Goal: Transaction & Acquisition: Purchase product/service

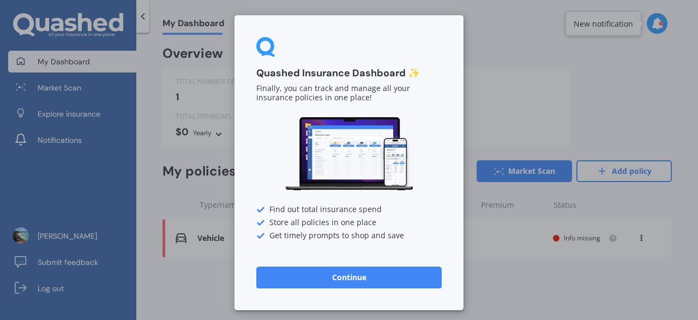
click at [434, 275] on button "Continue" at bounding box center [349, 278] width 186 height 22
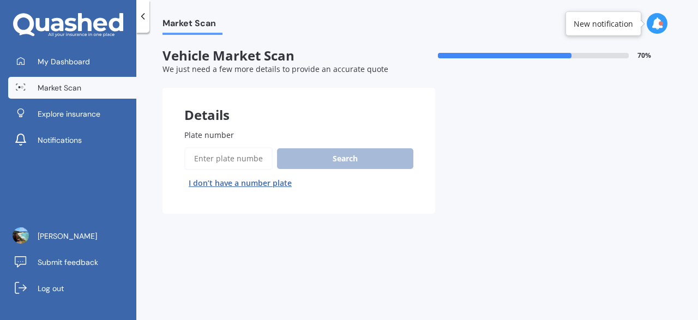
click at [252, 186] on button "I don’t have a number plate" at bounding box center [240, 183] width 112 height 17
select select "16"
select select "04"
select select "1998"
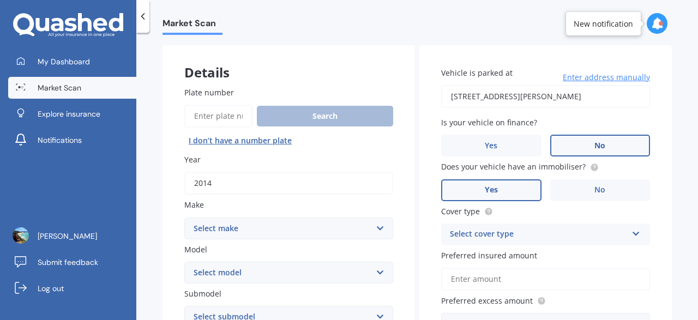
scroll to position [44, 0]
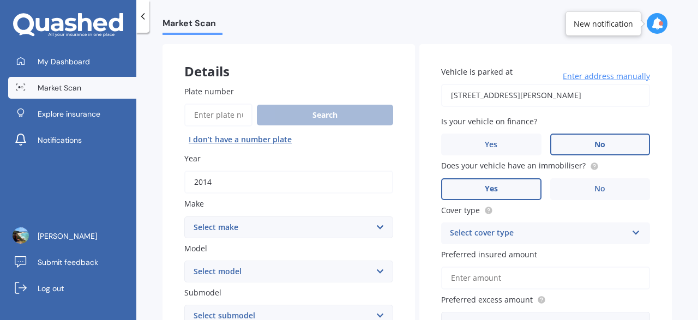
click at [252, 186] on input "2014" at bounding box center [288, 182] width 209 height 23
type input "2013"
click at [184, 217] on select "Select make AC ALFA ROMEO ASTON MARTIN AUDI AUSTIN BEDFORD Bentley BMW BYD CADI…" at bounding box center [288, 228] width 209 height 22
select select "TOYOTA"
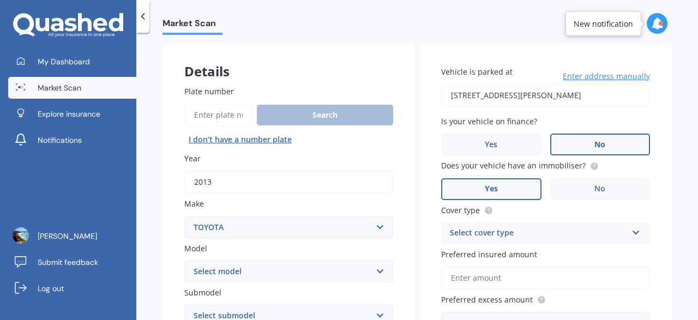
click at [184, 261] on select "Select model 4 Runner 86 Allex Allion Alphard Altezza Aqua Aristo Aurion Auris …" at bounding box center [288, 272] width 209 height 22
select select "ALPHARD"
click option "Alphard" at bounding box center [0, 0] width 0 height 0
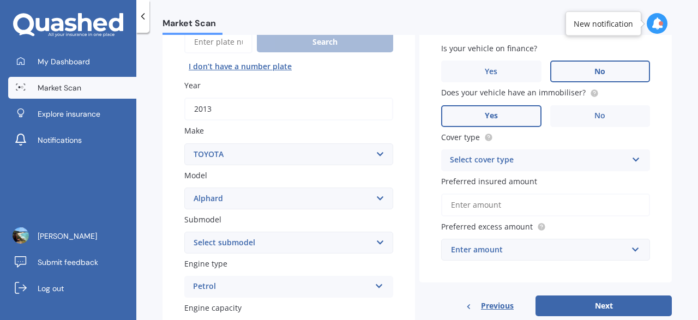
scroll to position [118, 0]
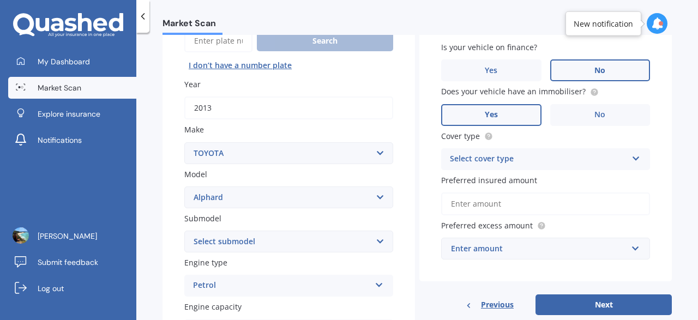
click at [184, 231] on select "Select submodel (All other) 2.4 Petrol 3.0 Petrol Hybrid" at bounding box center [288, 242] width 209 height 22
select select "2.4 PETROL"
click option "2.4 Petrol" at bounding box center [0, 0] width 0 height 0
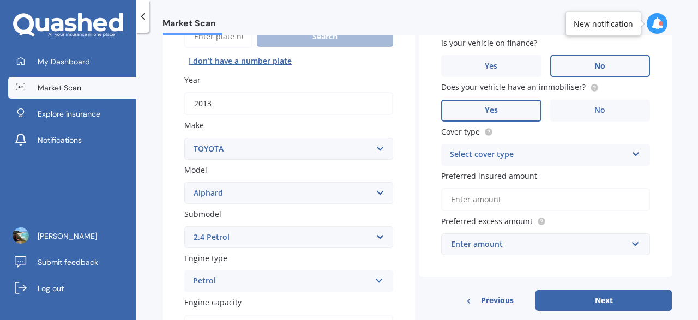
scroll to position [123, 0]
click at [537, 153] on div "Select cover type" at bounding box center [538, 153] width 177 height 13
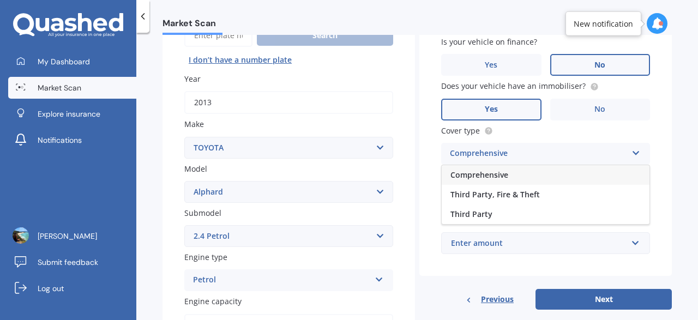
click at [503, 178] on span "Comprehensive" at bounding box center [480, 175] width 58 height 10
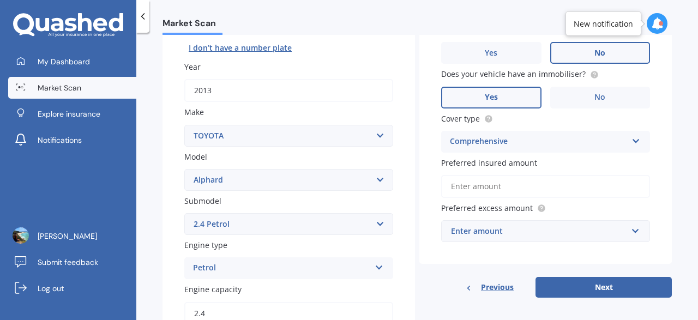
scroll to position [136, 0]
click at [503, 178] on input "Preferred insured amount" at bounding box center [545, 185] width 209 height 23
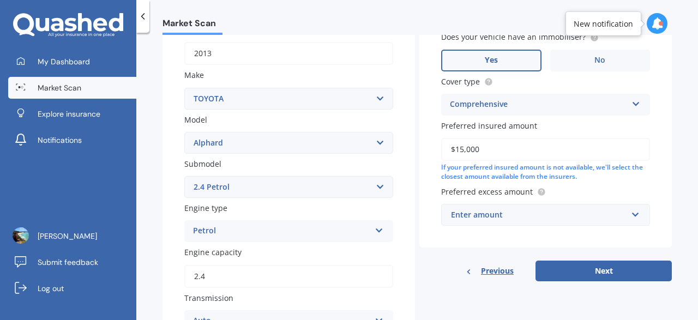
scroll to position [172, 0]
type input "$15,000"
click at [618, 224] on input "text" at bounding box center [542, 215] width 199 height 21
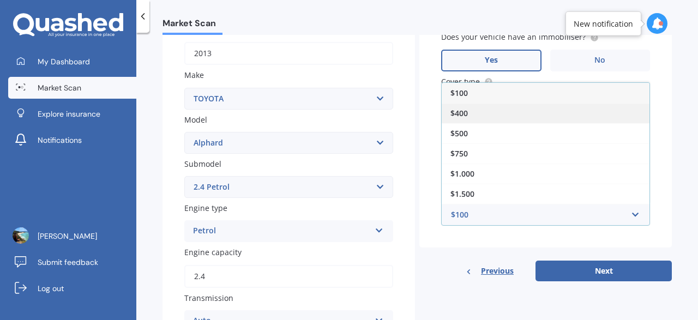
click at [495, 111] on div "$400" at bounding box center [546, 113] width 208 height 20
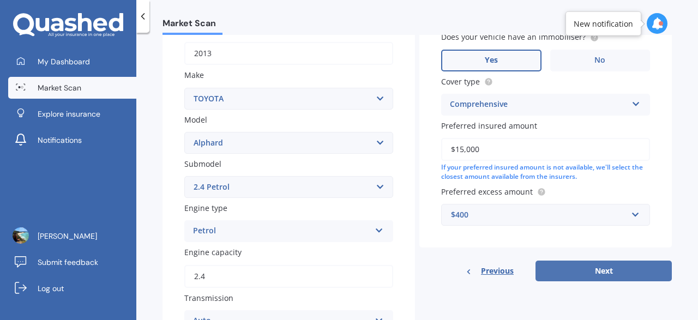
click at [591, 271] on button "Next" at bounding box center [604, 271] width 136 height 21
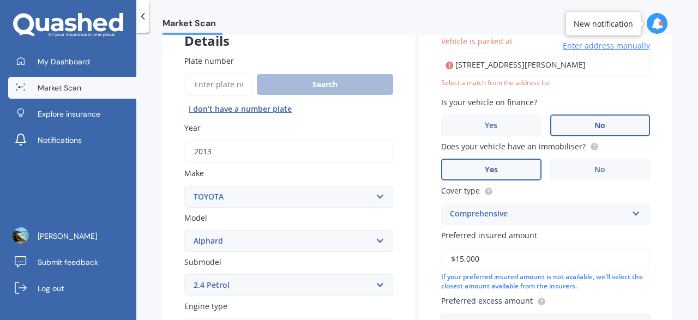
scroll to position [0, 17]
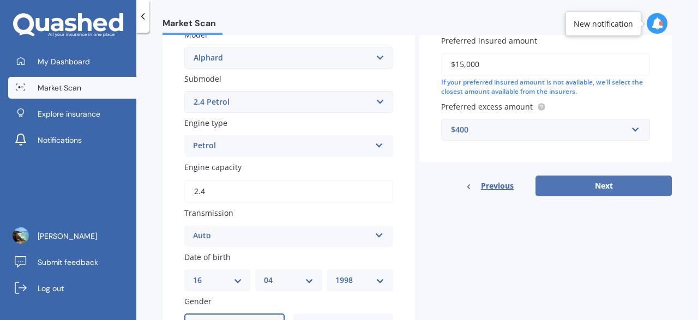
click at [620, 183] on button "Next" at bounding box center [604, 186] width 136 height 21
select select "16"
select select "04"
select select "1998"
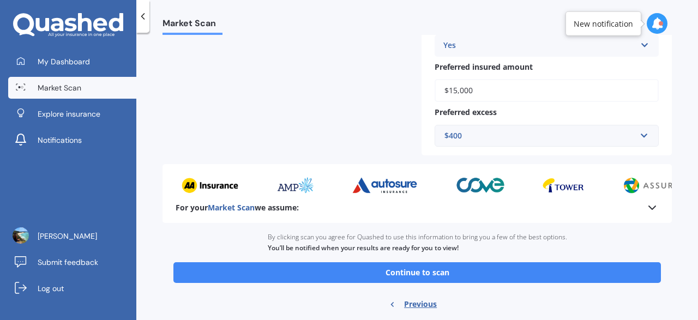
scroll to position [466, 0]
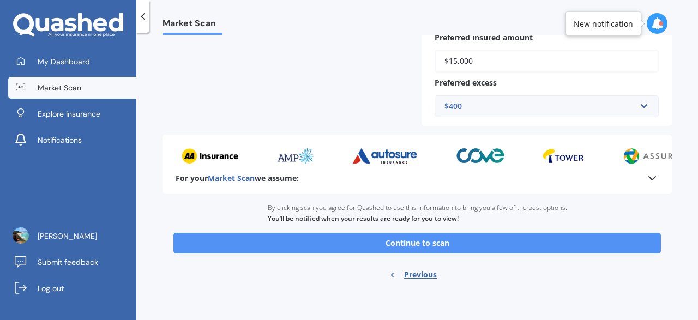
click at [515, 243] on button "Continue to scan" at bounding box center [418, 243] width 488 height 21
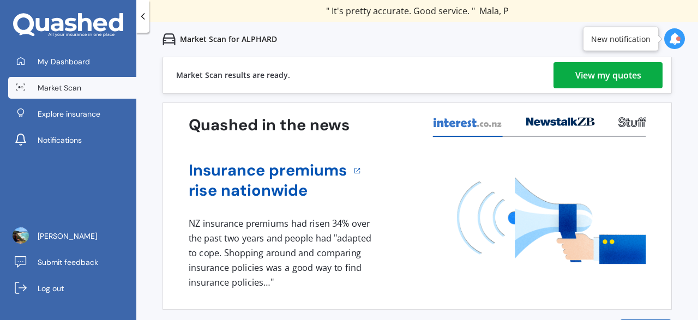
click at [591, 70] on div "View my quotes" at bounding box center [609, 75] width 66 height 26
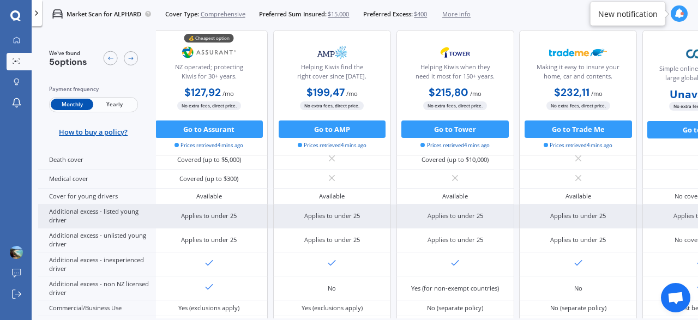
scroll to position [527, 0]
